Goal: Transaction & Acquisition: Subscribe to service/newsletter

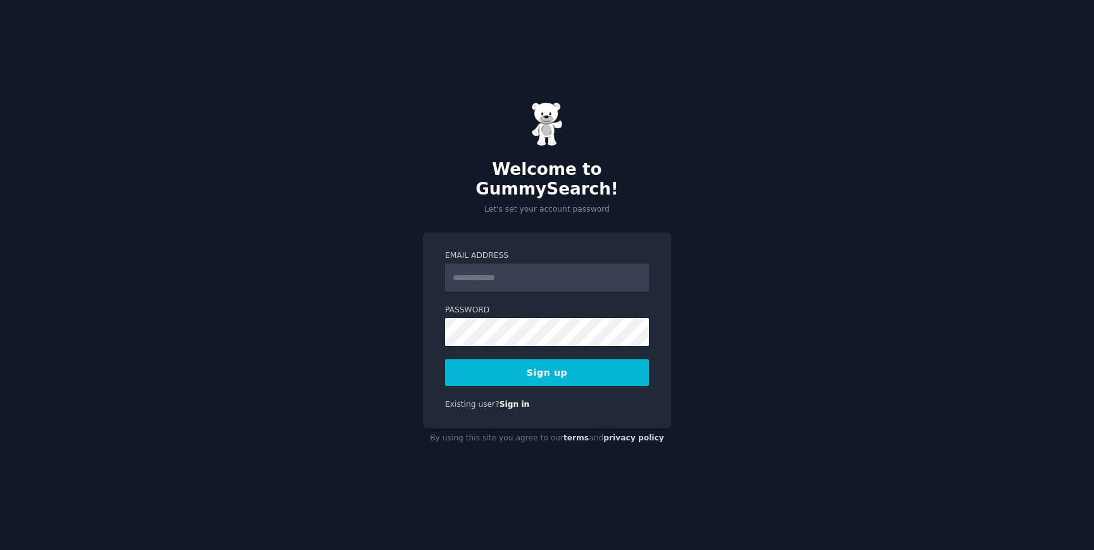
click at [533, 268] on input "Email Address" at bounding box center [547, 277] width 204 height 28
click at [567, 250] on label "Email Address" at bounding box center [547, 255] width 204 height 11
click at [567, 263] on input "Email Address" at bounding box center [547, 277] width 204 height 28
type input "**********"
click at [582, 368] on button "Sign up" at bounding box center [547, 372] width 204 height 27
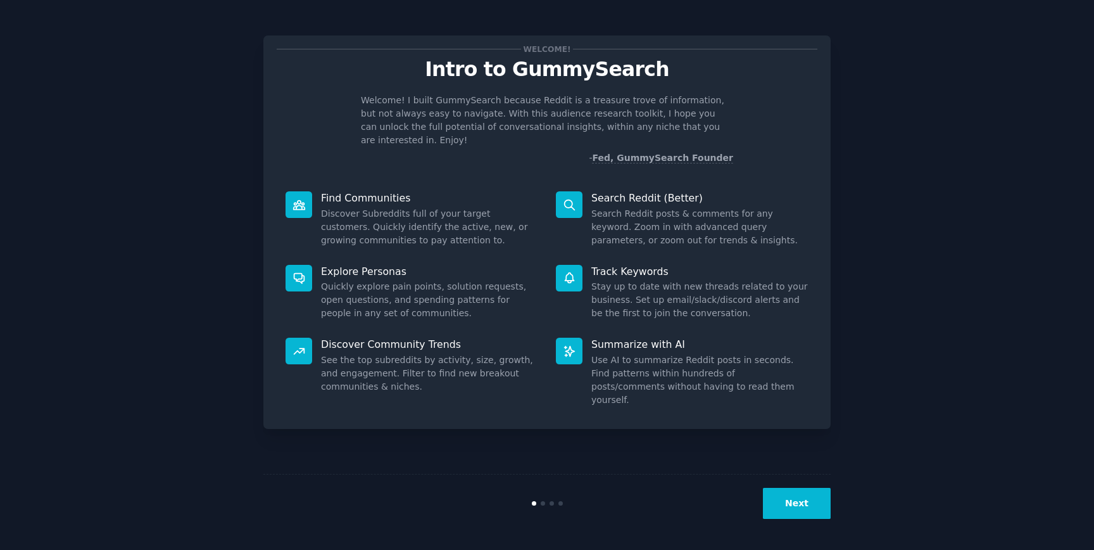
click at [820, 517] on button "Next" at bounding box center [797, 503] width 68 height 31
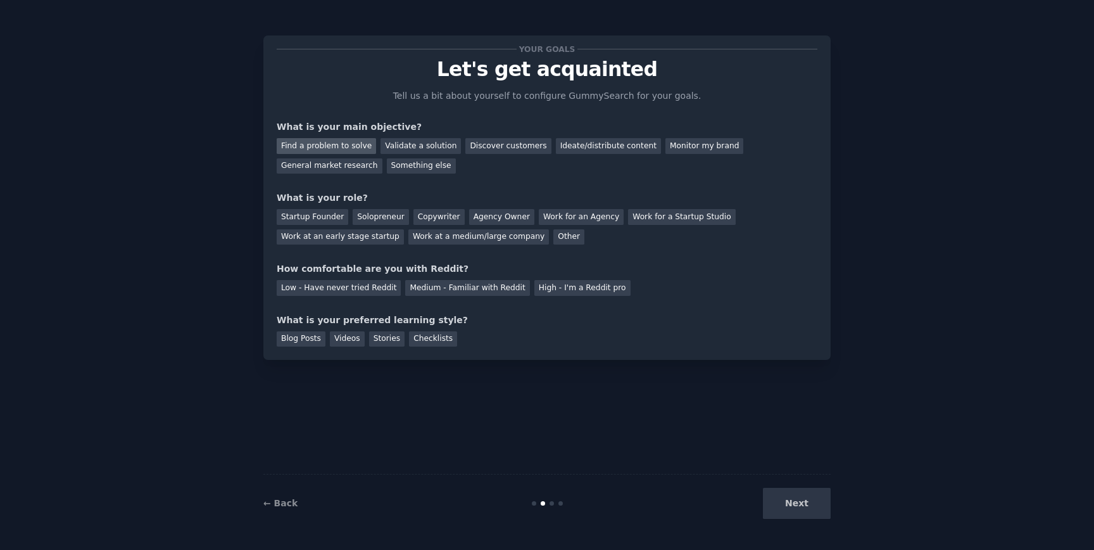
click at [358, 145] on div "Find a problem to solve" at bounding box center [326, 146] width 99 height 16
click at [533, 149] on div "Discover customers" at bounding box center [507, 146] width 85 height 16
click at [345, 141] on div "Find a problem to solve" at bounding box center [326, 146] width 99 height 16
click at [330, 220] on div "Startup Founder" at bounding box center [313, 217] width 72 height 16
click at [361, 219] on div "Solopreneur" at bounding box center [381, 217] width 56 height 16
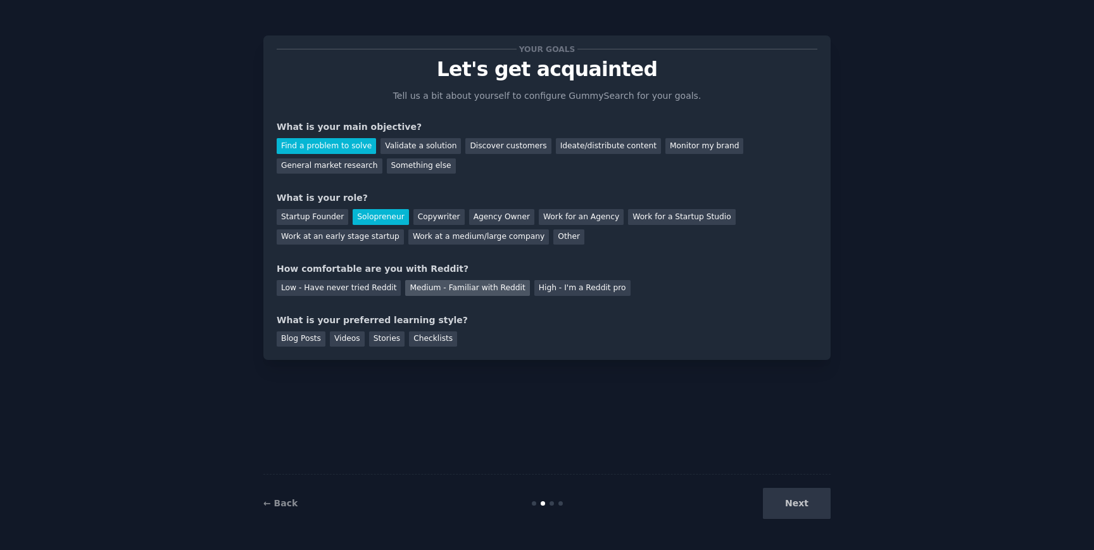
click at [490, 286] on div "Medium - Familiar with Reddit" at bounding box center [467, 288] width 124 height 16
click at [435, 341] on div "Checklists" at bounding box center [433, 339] width 48 height 16
click at [774, 502] on button "Next" at bounding box center [797, 503] width 68 height 31
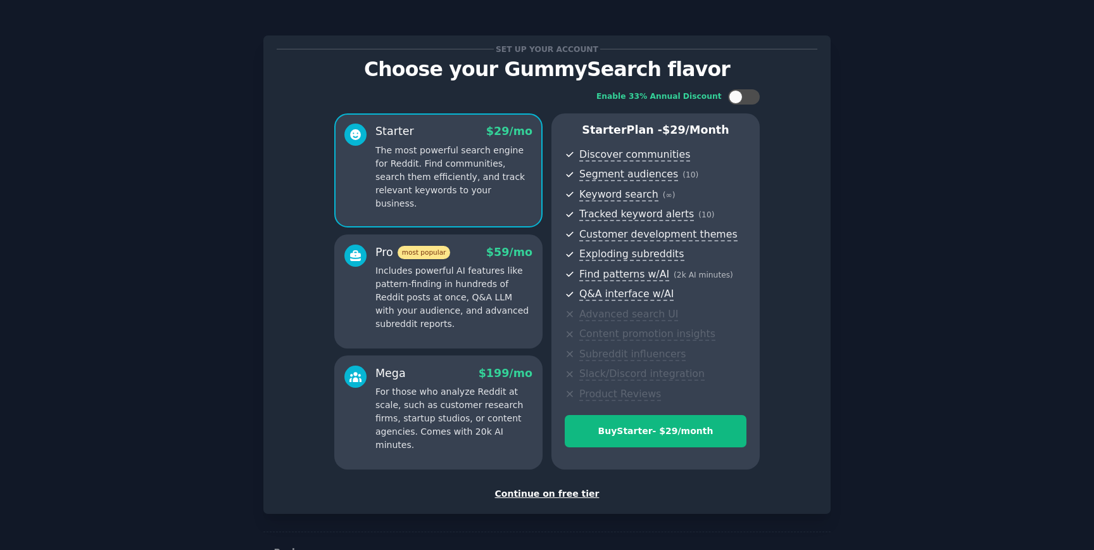
click at [529, 492] on div "Continue on free tier" at bounding box center [547, 493] width 541 height 13
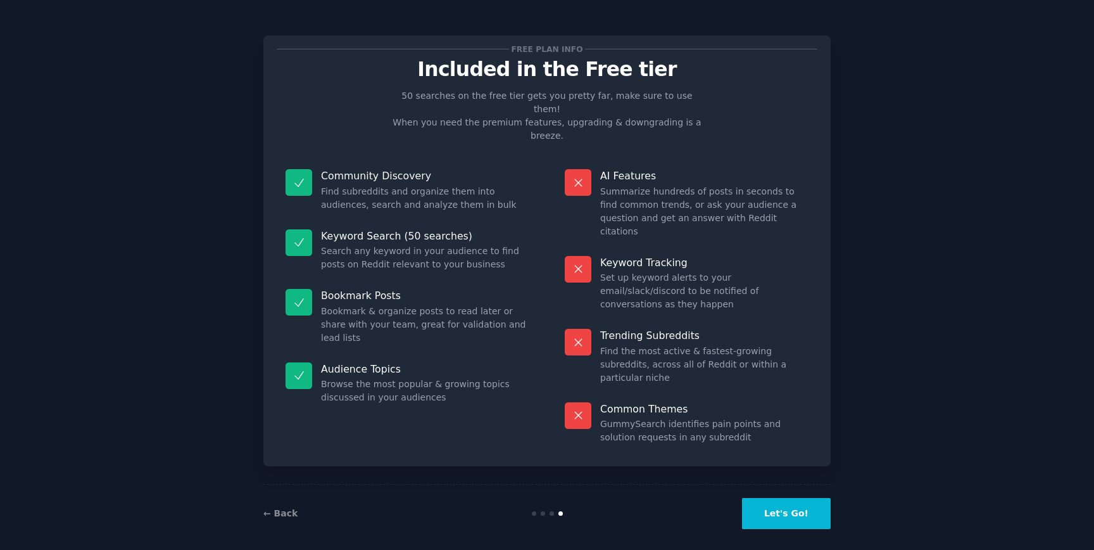
click at [771, 510] on button "Let's Go!" at bounding box center [786, 513] width 89 height 31
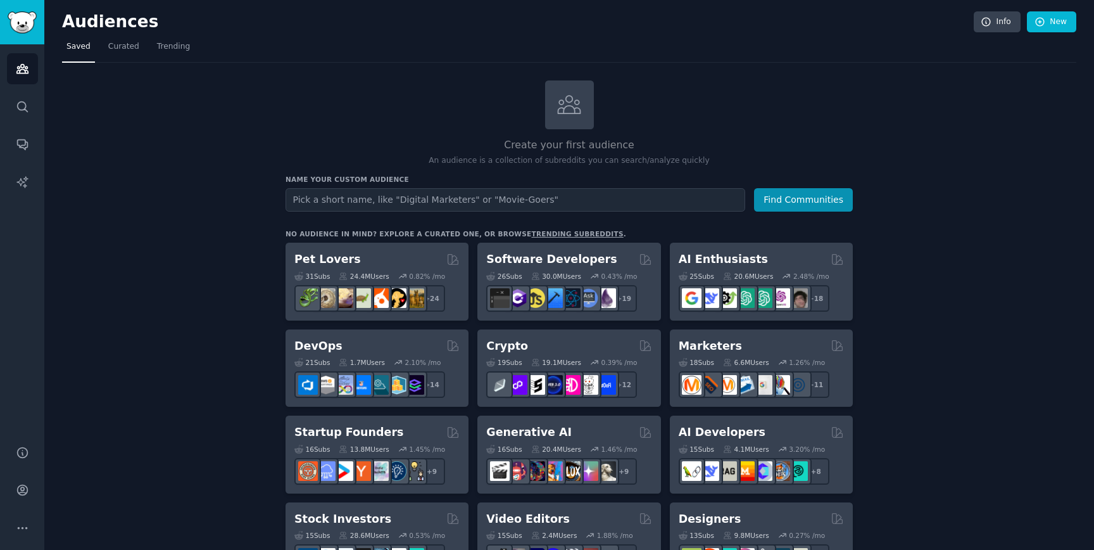
click at [533, 200] on input "text" at bounding box center [516, 199] width 460 height 23
type input "software developers"
click at [754, 188] on button "Find Communities" at bounding box center [803, 199] width 99 height 23
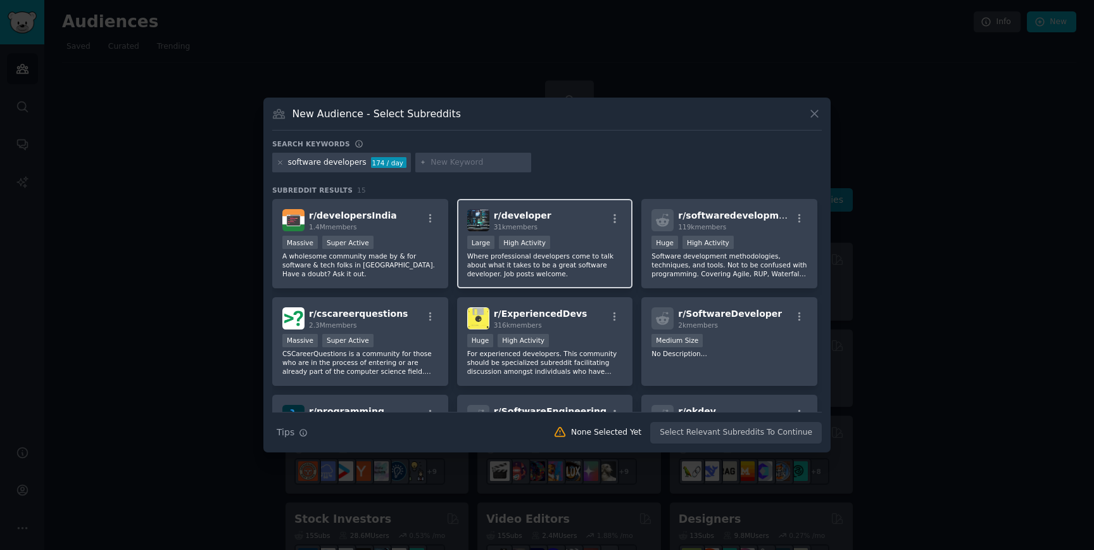
click at [587, 232] on div "r/ developer 31k members >= 80th percentile for submissions / day Large High Ac…" at bounding box center [545, 243] width 176 height 89
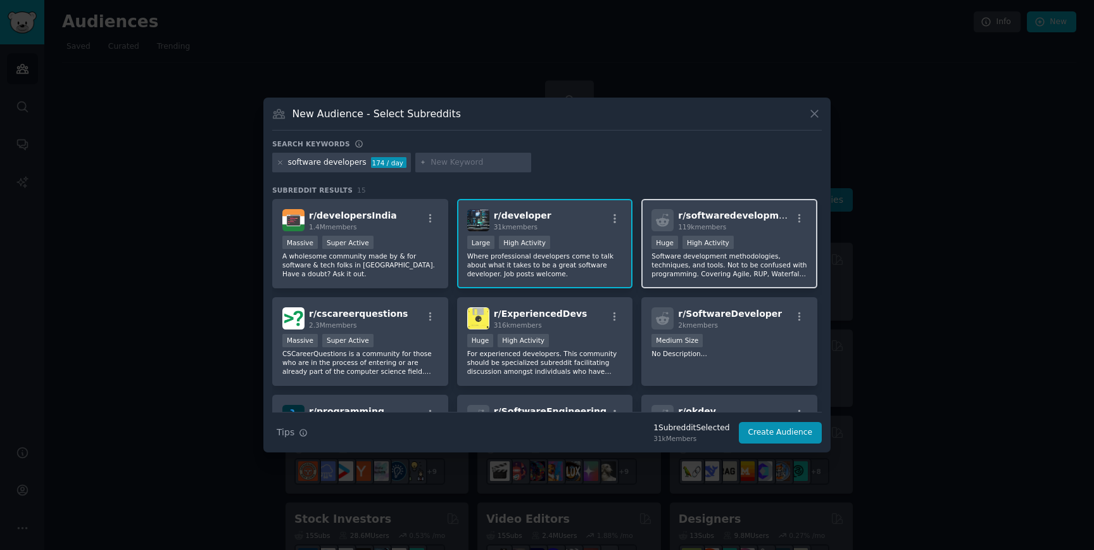
click at [758, 237] on div "Huge High Activity" at bounding box center [730, 244] width 156 height 16
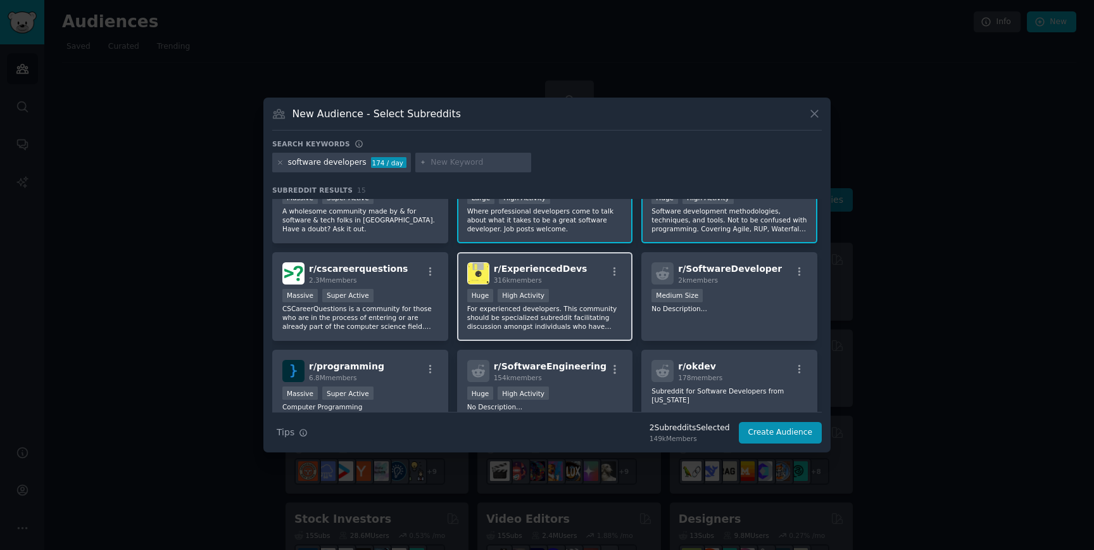
scroll to position [46, 0]
click at [589, 291] on div "Huge High Activity" at bounding box center [545, 296] width 156 height 16
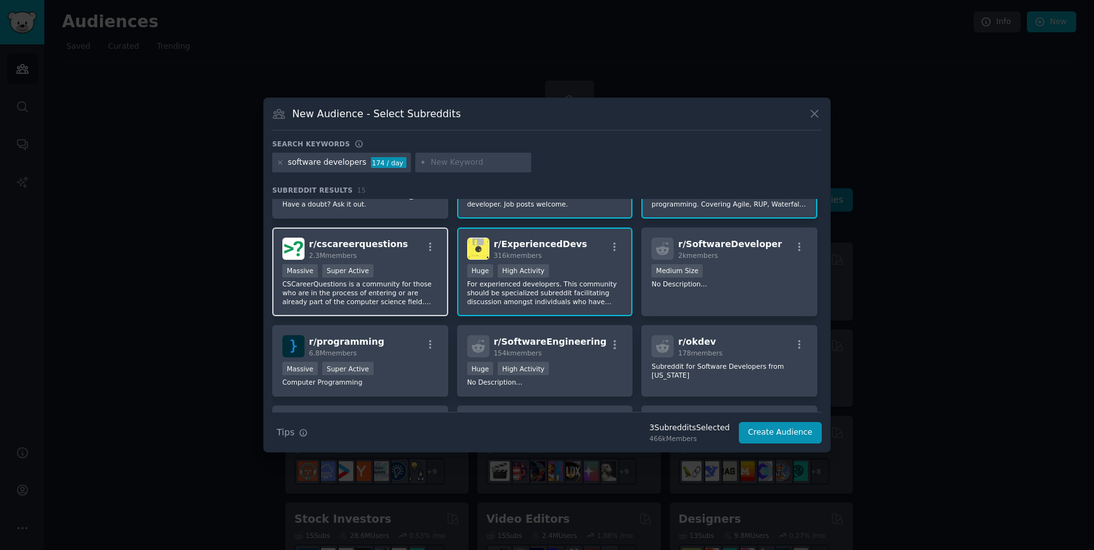
click at [417, 264] on div "Massive Super Active" at bounding box center [360, 272] width 156 height 16
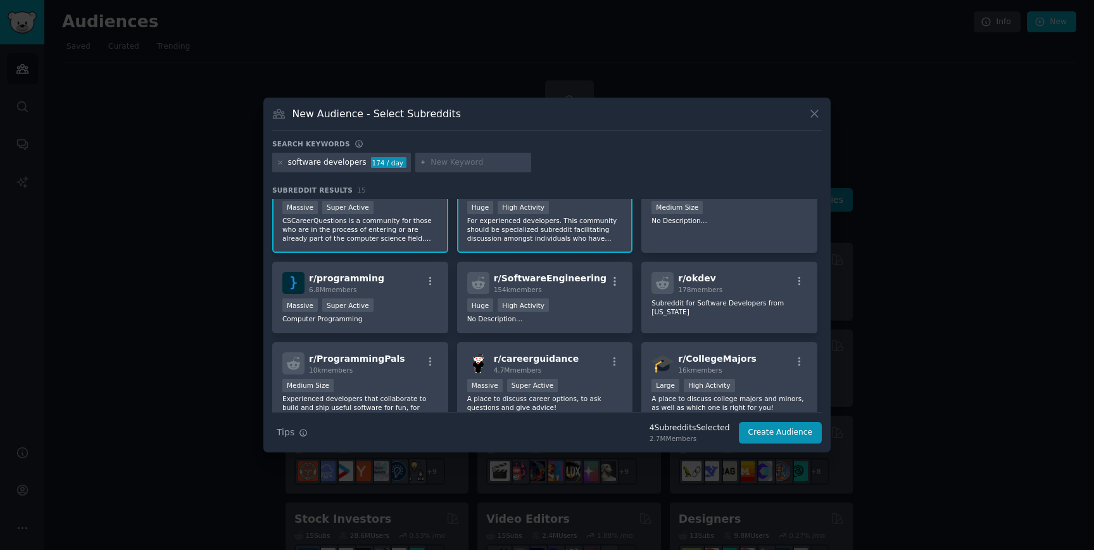
scroll to position [142, 0]
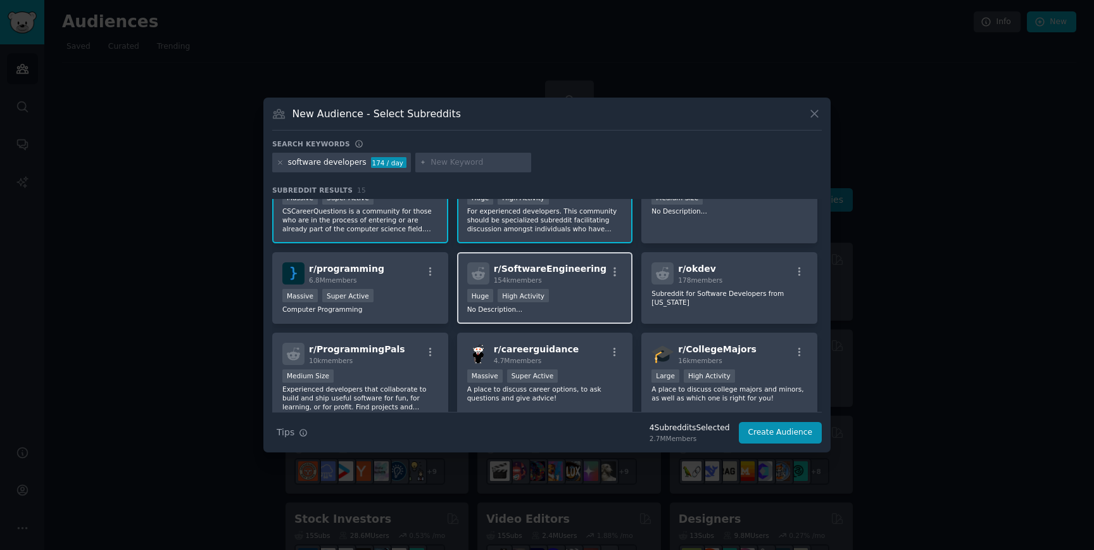
click at [556, 286] on div "r/ SoftwareEngineering 154k members >= 80th percentile for submissions / day Hu…" at bounding box center [545, 288] width 176 height 72
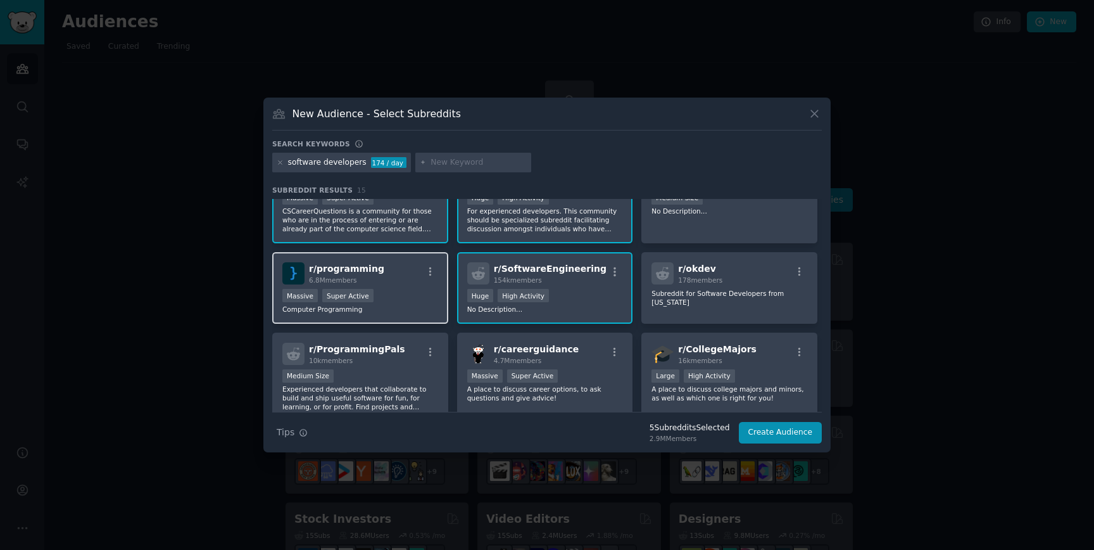
click at [407, 289] on div "Massive Super Active" at bounding box center [360, 297] width 156 height 16
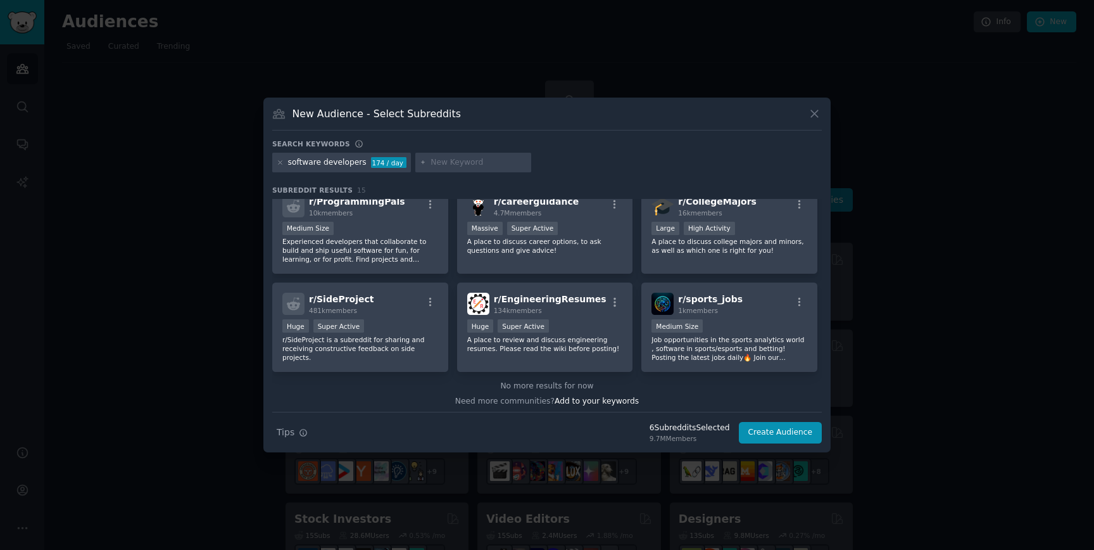
scroll to position [294, 0]
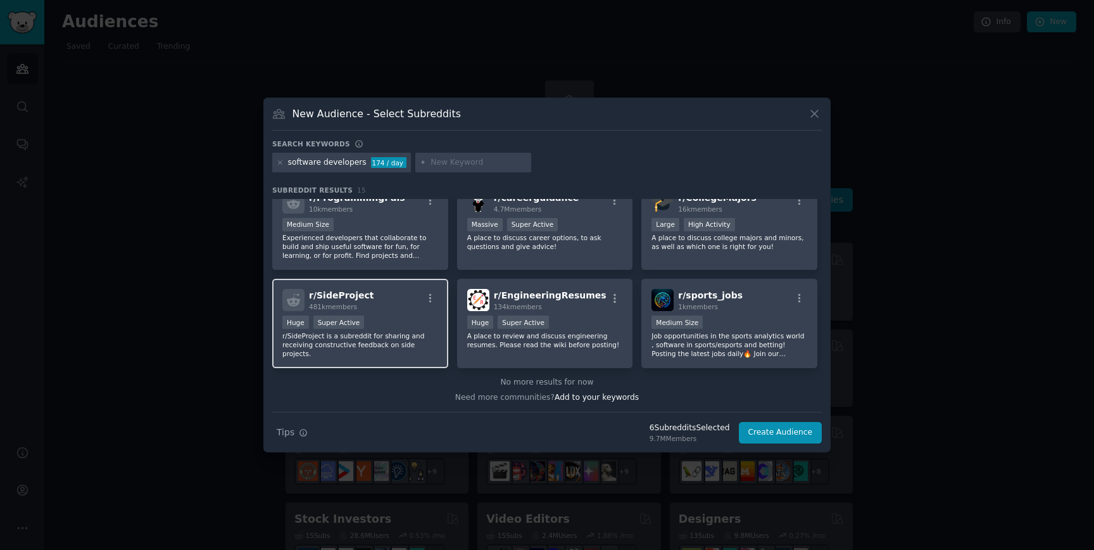
click at [389, 298] on div "r/ SideProject 481k members" at bounding box center [360, 300] width 156 height 22
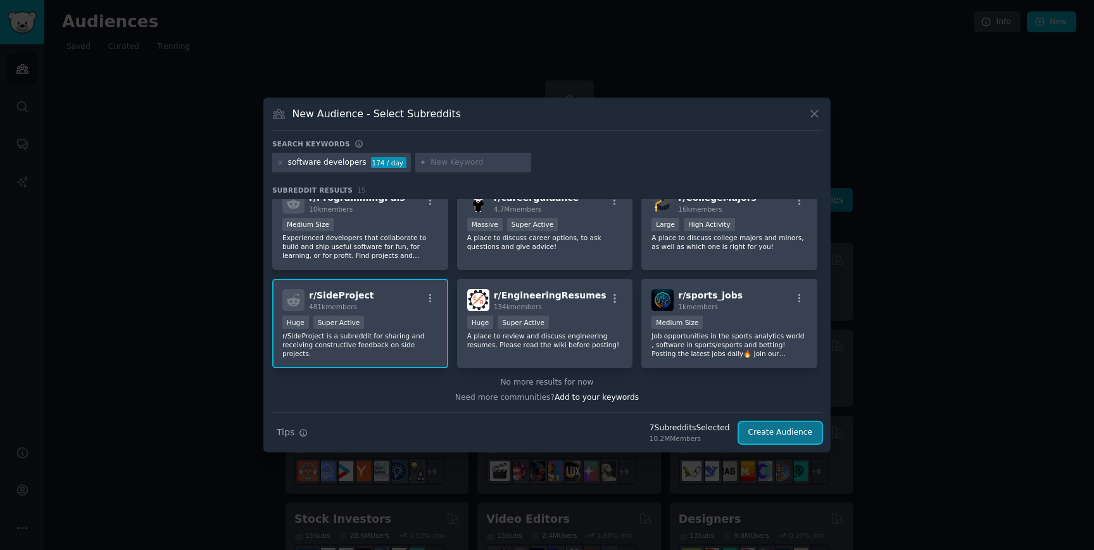
click at [776, 438] on button "Create Audience" at bounding box center [781, 433] width 84 height 22
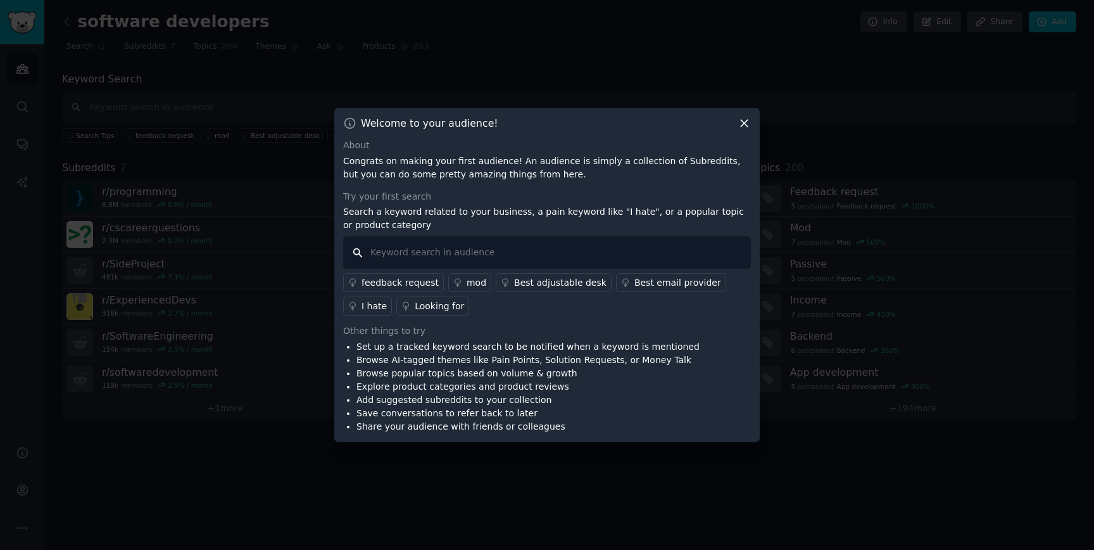
click at [551, 258] on input "text" at bounding box center [547, 252] width 408 height 32
click at [367, 306] on div "I hate" at bounding box center [374, 306] width 25 height 13
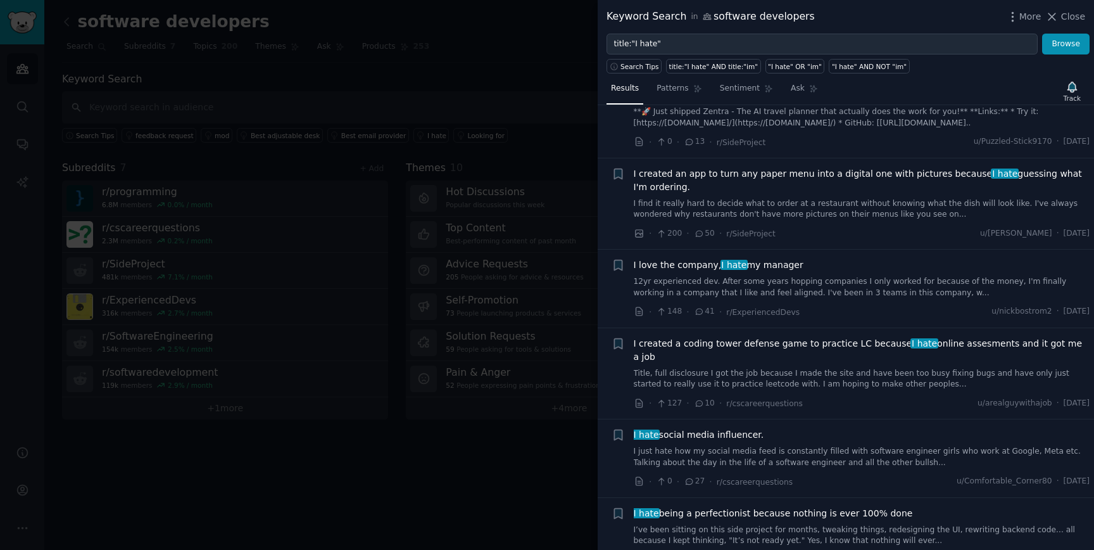
scroll to position [823, 0]
click at [1067, 21] on span "Close" at bounding box center [1073, 16] width 24 height 13
